Goal: Understand process/instructions: Learn how to perform a task or action

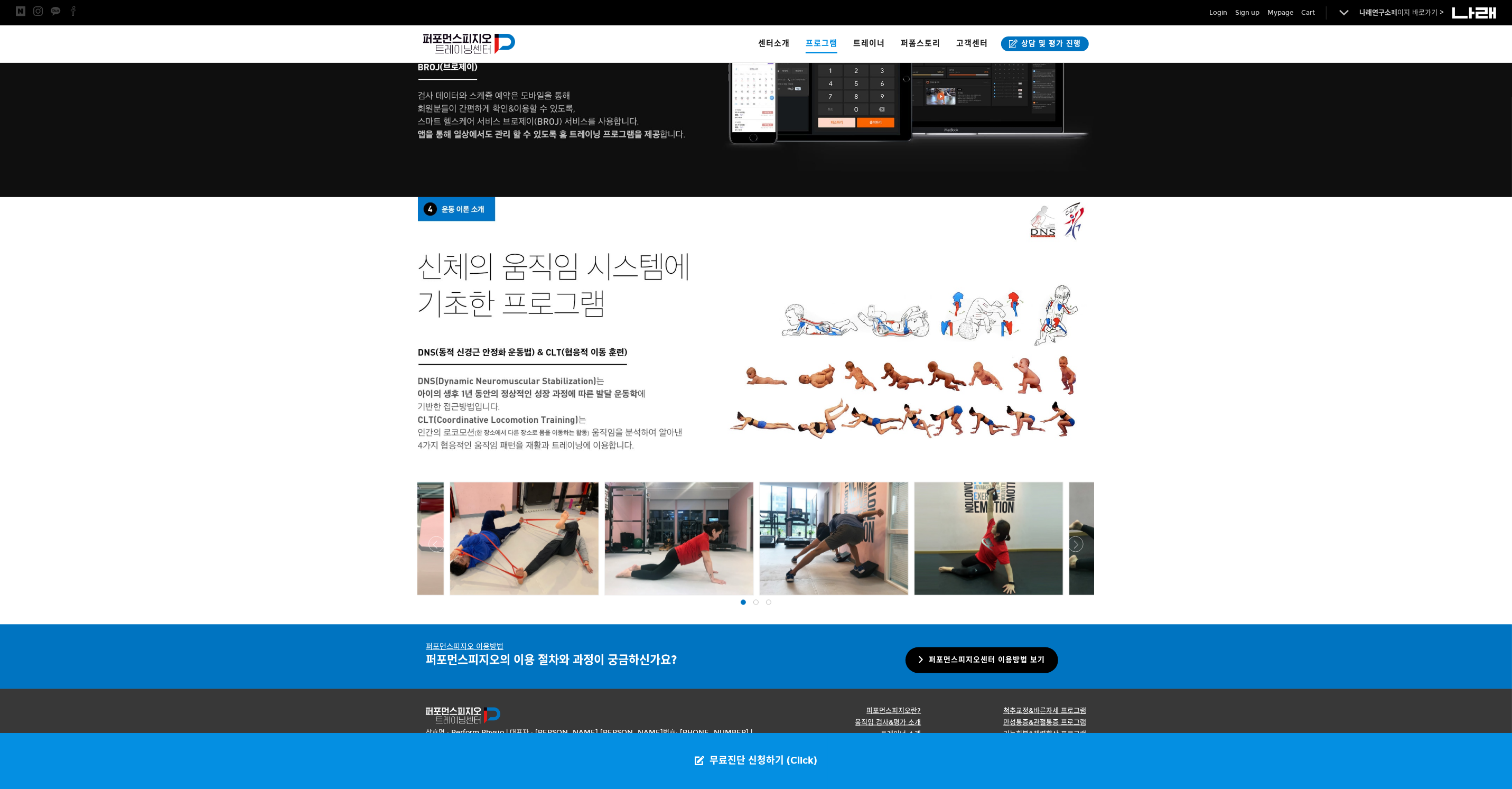
click at [1011, 661] on link "퍼포먼스피지오센터 이용방법 보기" at bounding box center [982, 660] width 153 height 26
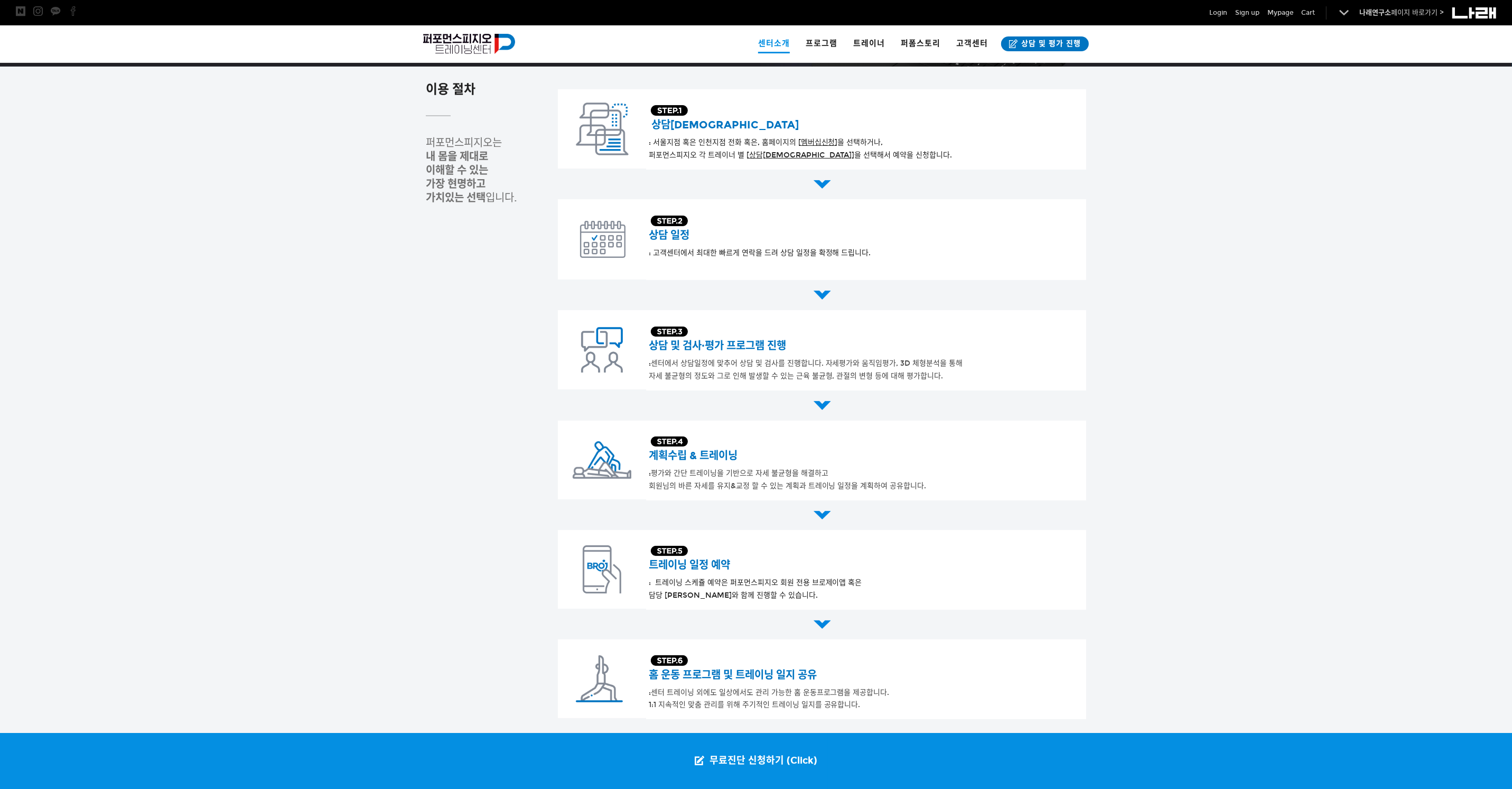
scroll to position [334, 0]
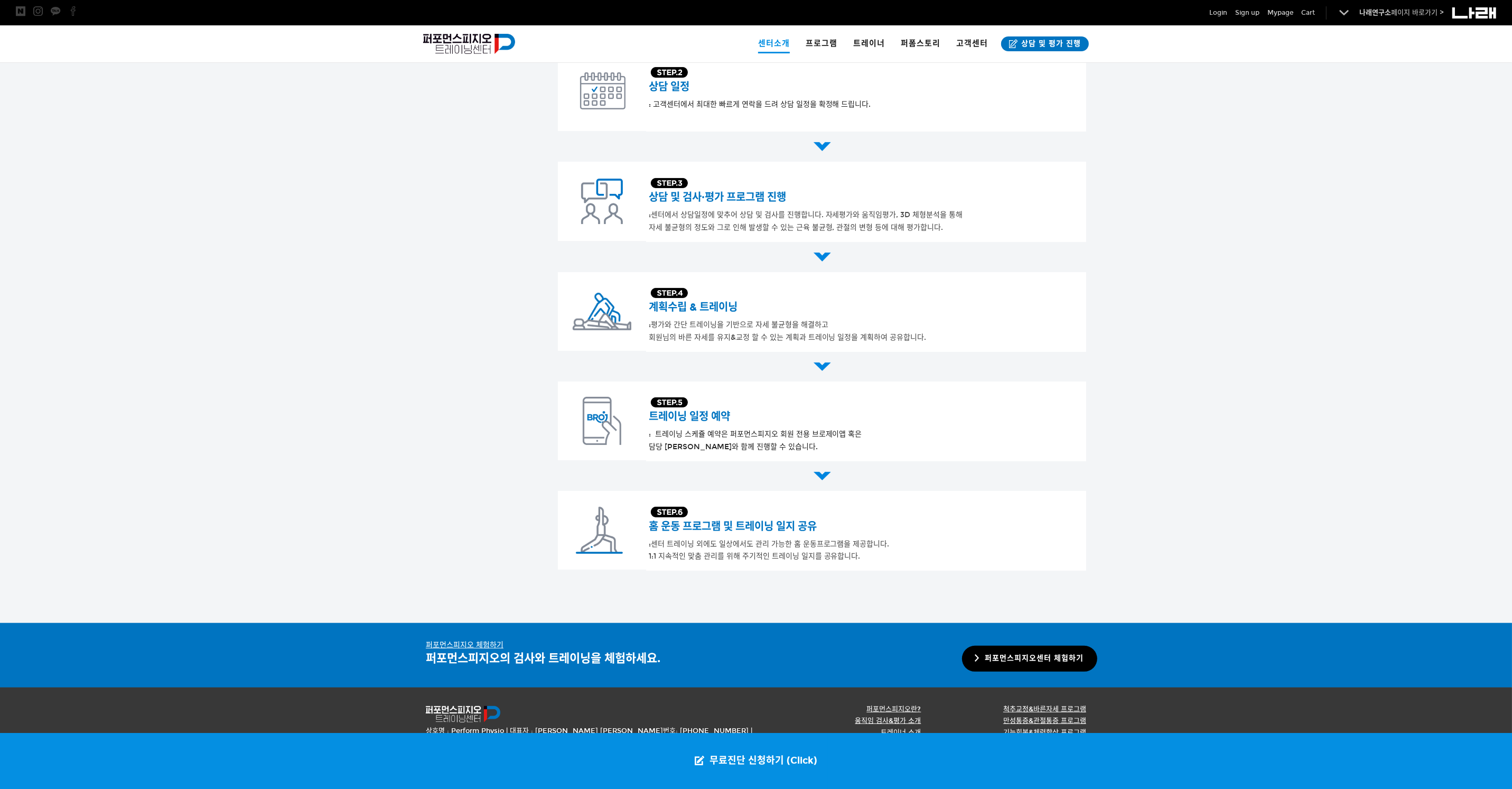
click at [1008, 651] on link "퍼포먼스피지오센터 체험하기" at bounding box center [1029, 658] width 135 height 26
